Goal: Check status

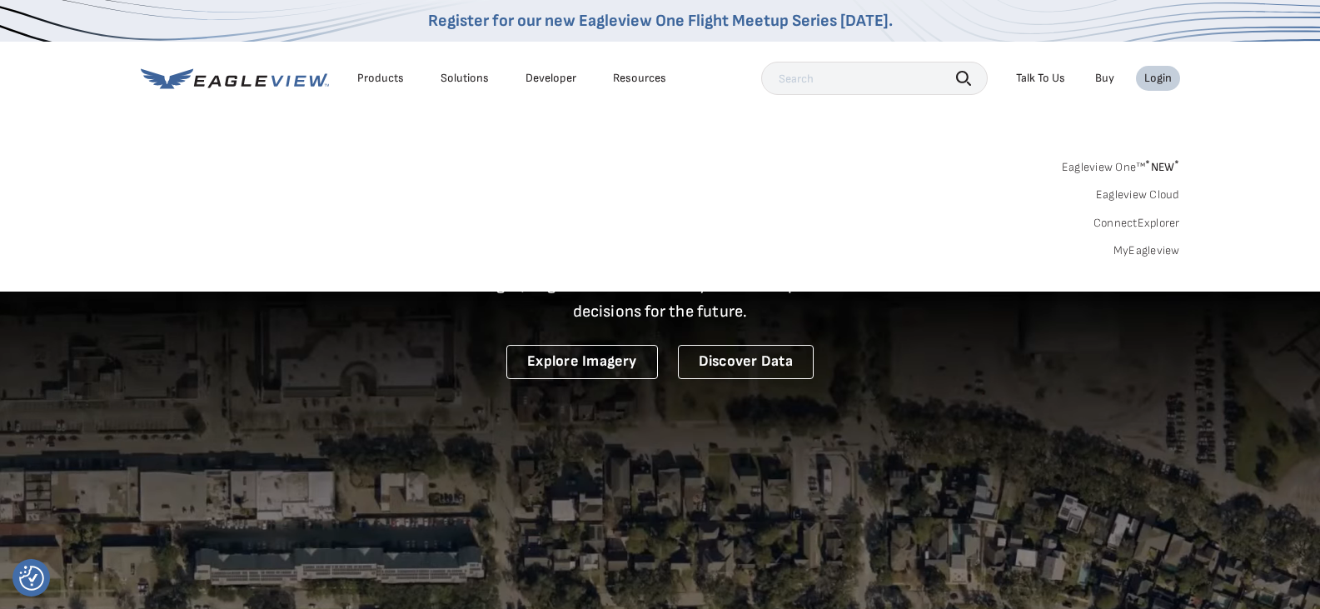
click at [1141, 256] on link "MyEagleview" at bounding box center [1146, 250] width 67 height 15
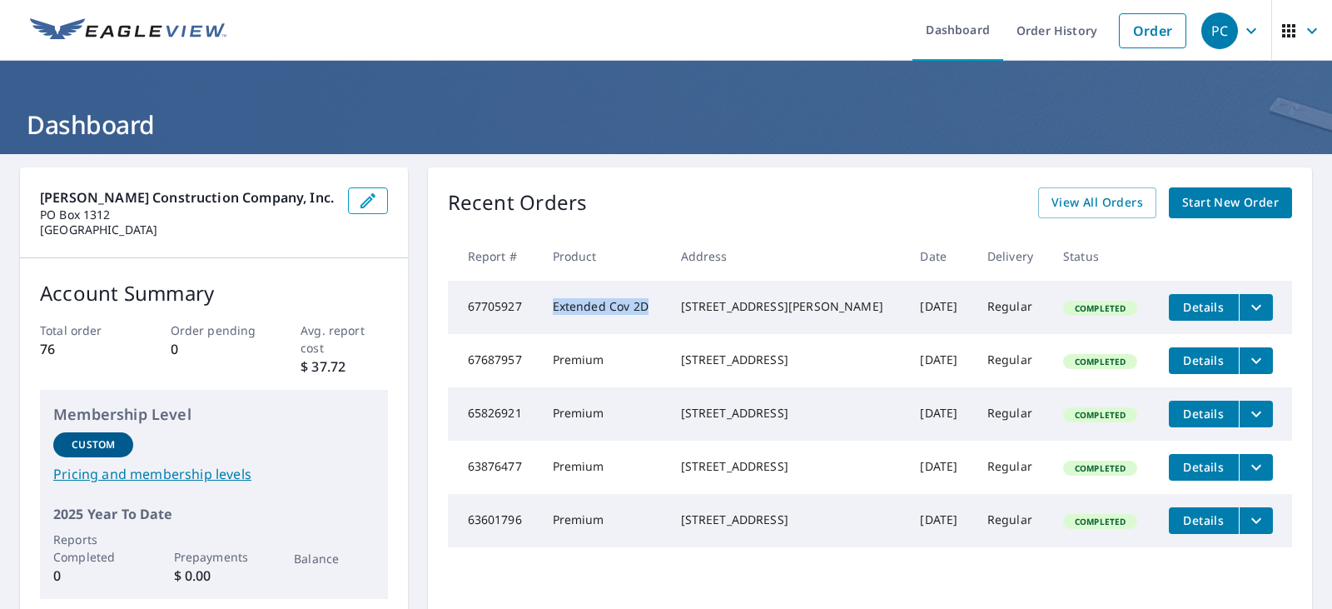
drag, startPoint x: 659, startPoint y: 312, endPoint x: 543, endPoint y: 320, distance: 116.0
click at [543, 320] on td "Extended Cov 2D" at bounding box center [604, 307] width 128 height 53
